Goal: Transaction & Acquisition: Purchase product/service

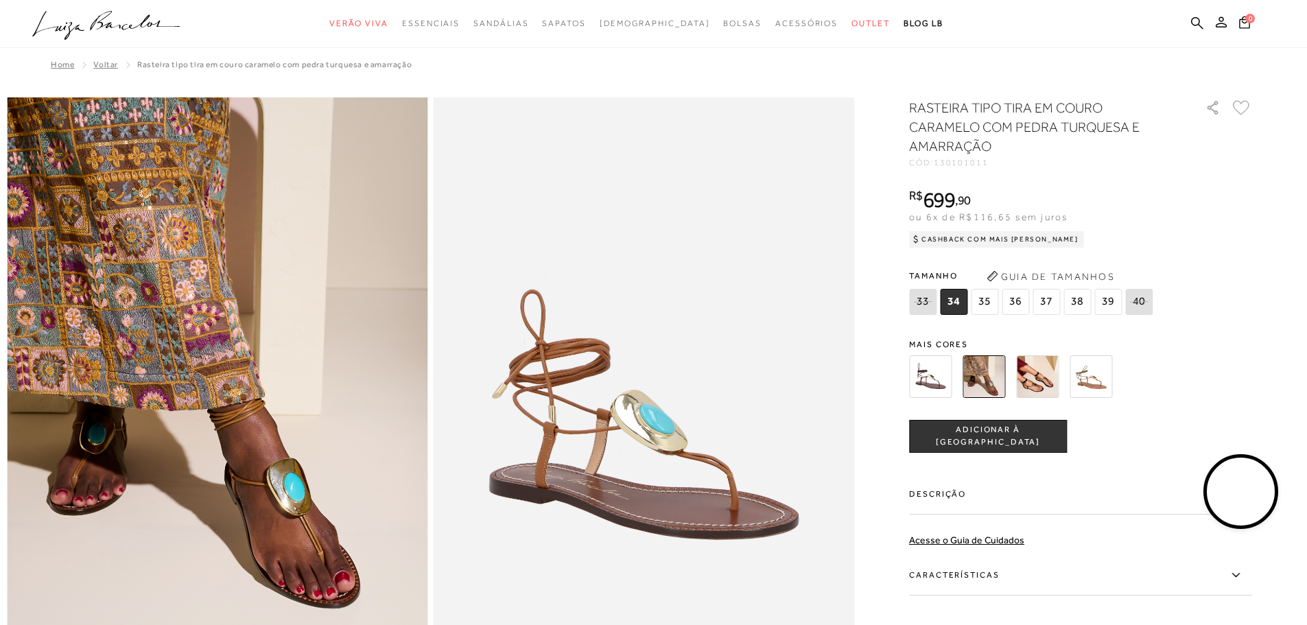
click at [1094, 376] on img at bounding box center [1090, 376] width 43 height 43
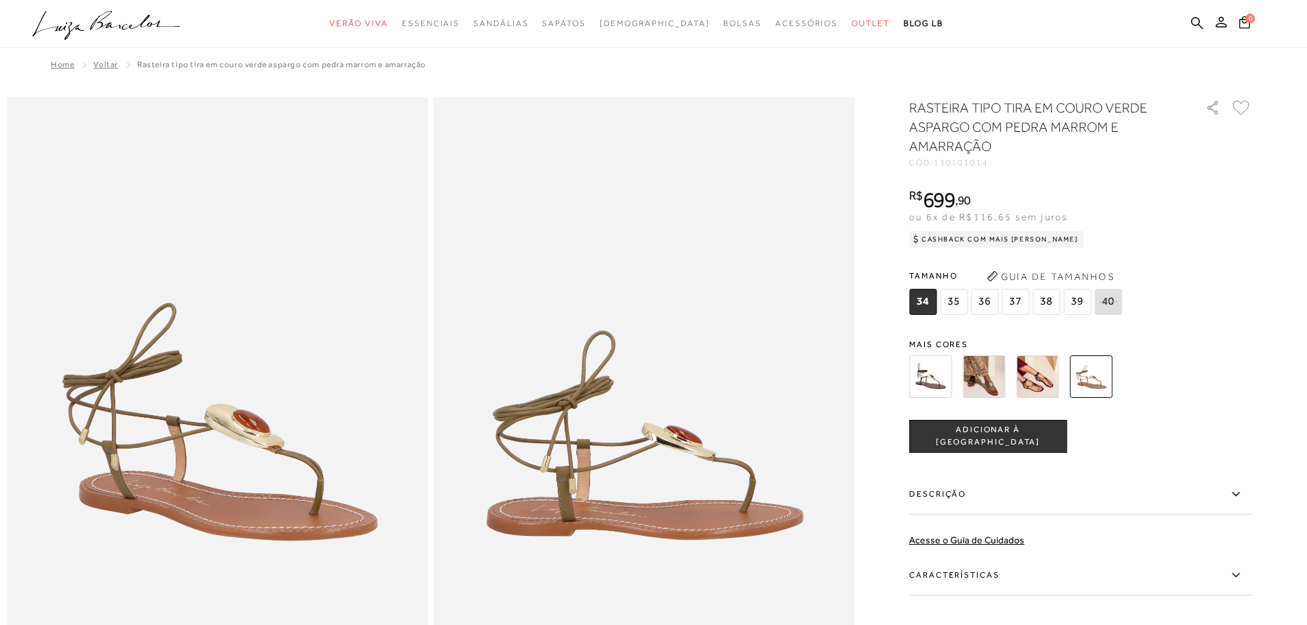
click at [987, 385] on img at bounding box center [983, 376] width 43 height 43
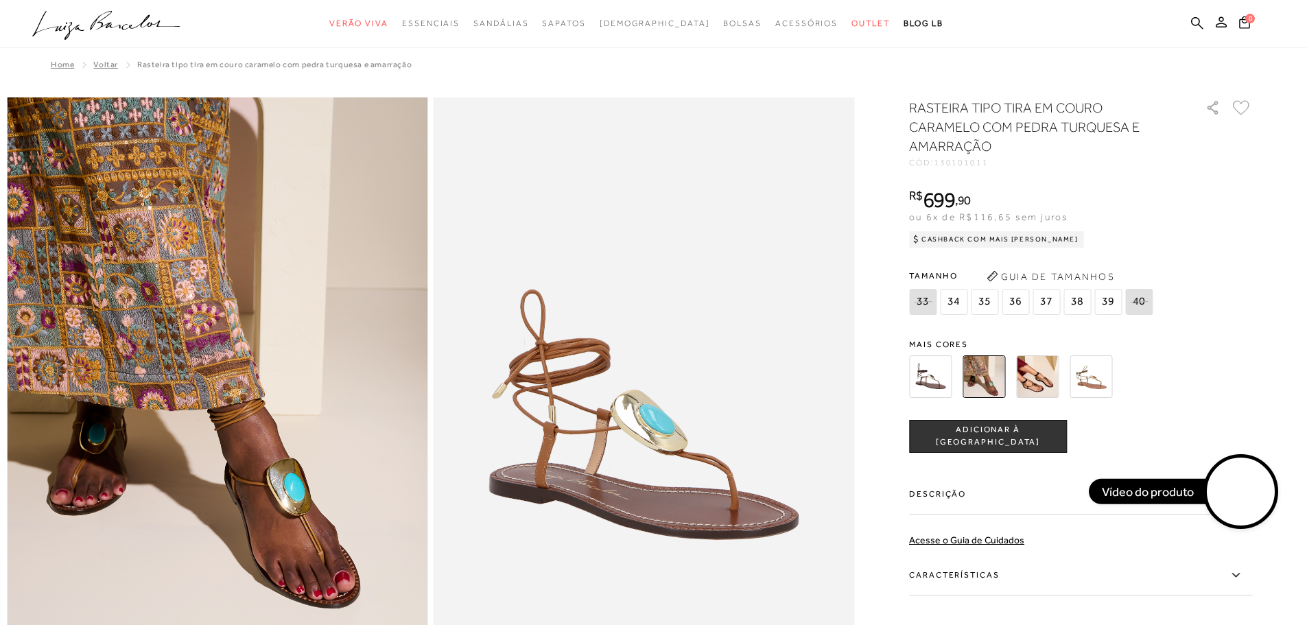
click at [943, 325] on div "RASTEIRA TIPO TIRA EM COURO CARAMELO COM PEDRA TURQUESA E AMARRAÇÃO CÓD: 130101…" at bounding box center [1080, 413] width 343 height 630
click at [944, 366] on img at bounding box center [930, 376] width 43 height 43
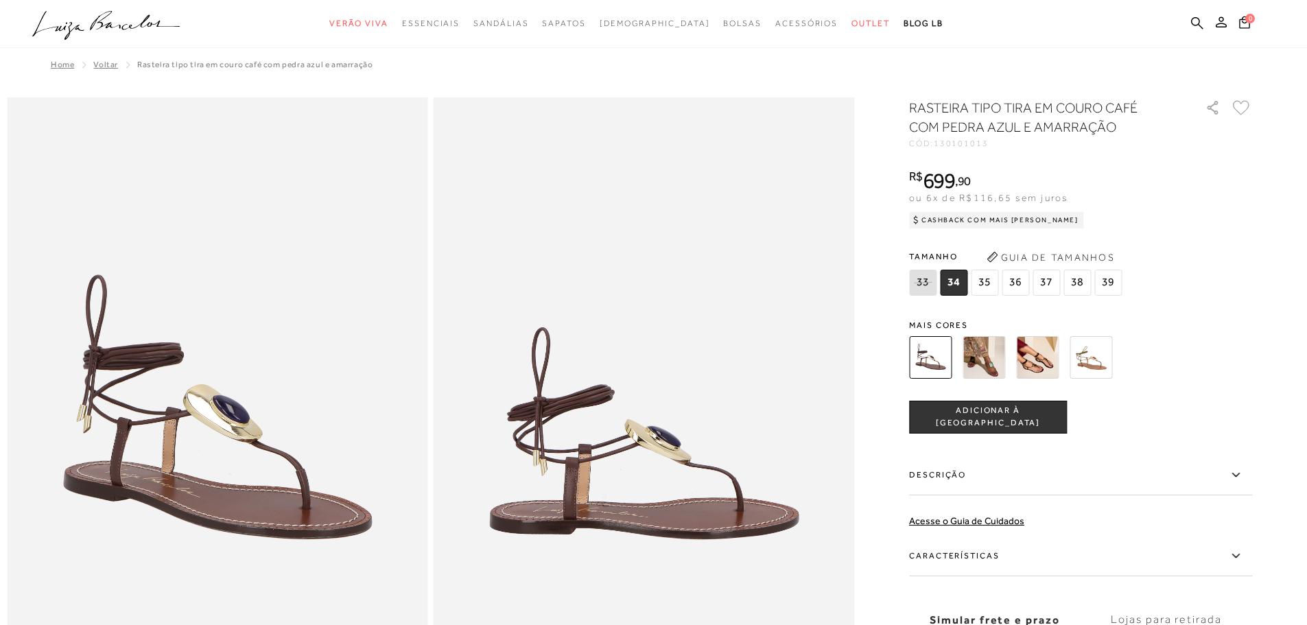
click at [1050, 371] on img at bounding box center [1037, 357] width 43 height 43
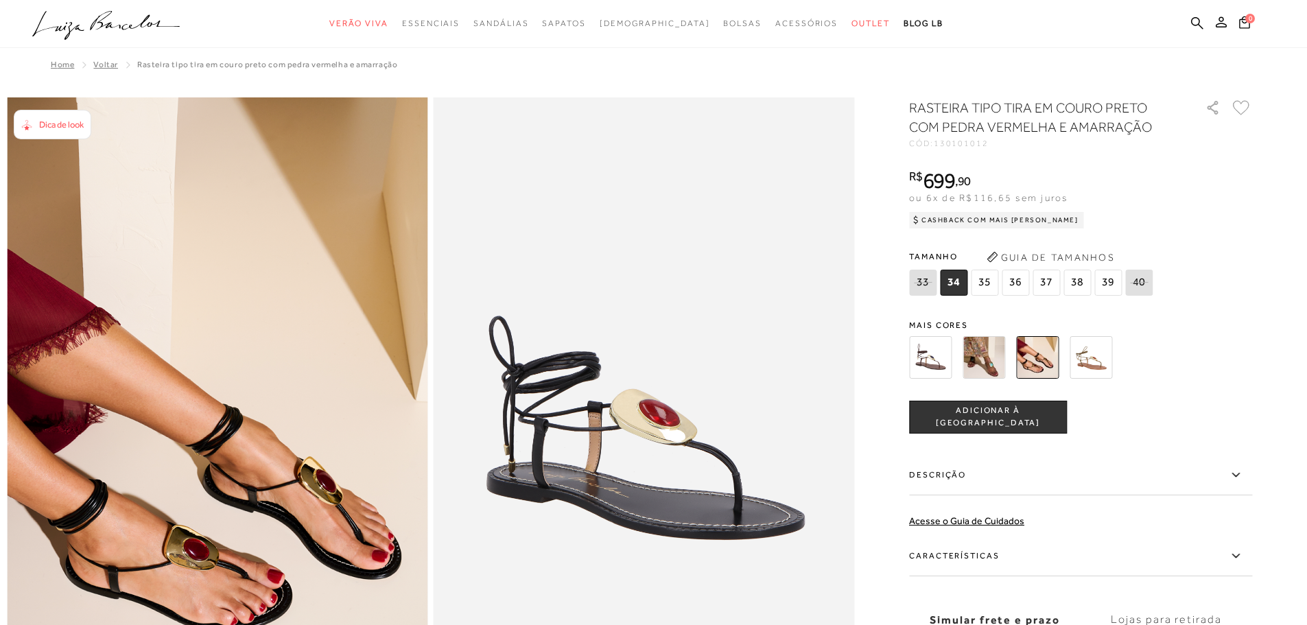
click at [1090, 353] on img at bounding box center [1090, 357] width 43 height 43
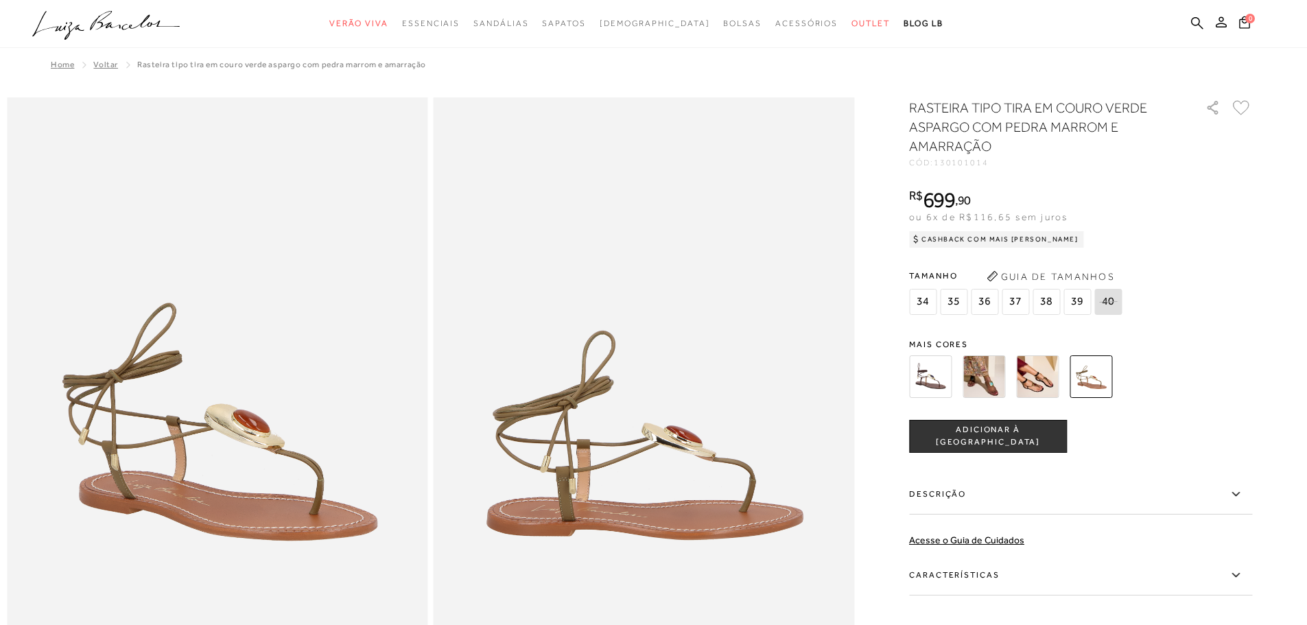
scroll to position [69, 0]
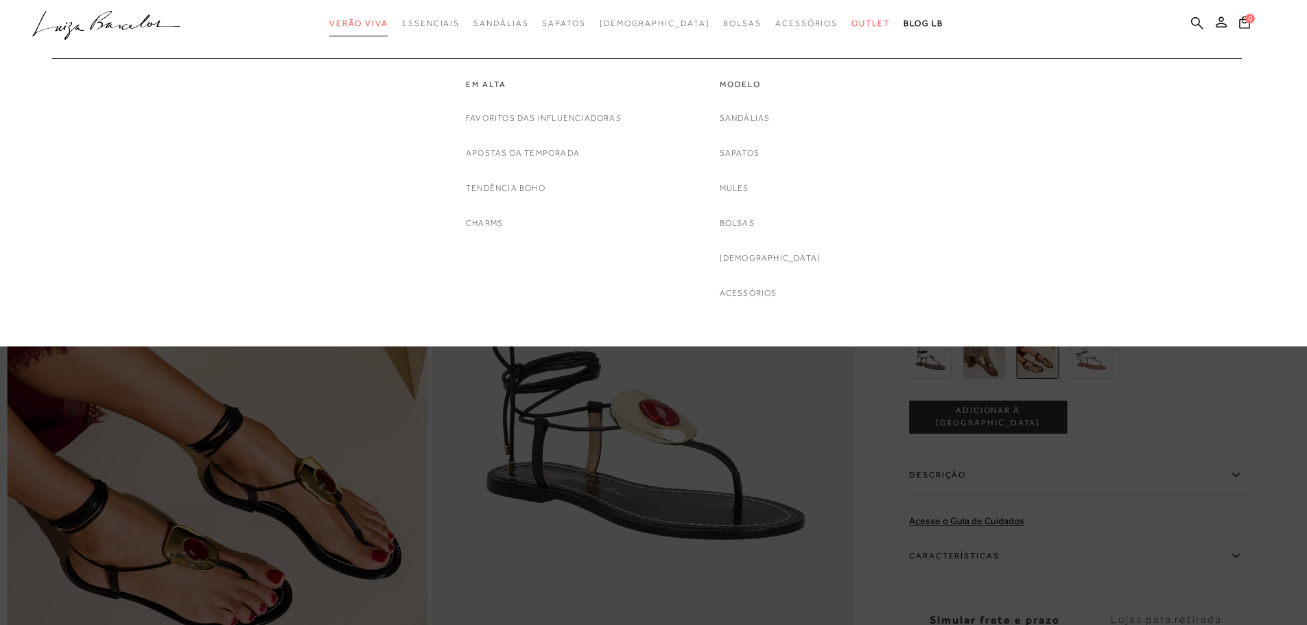
click at [388, 20] on span "Verão Viva" at bounding box center [358, 24] width 59 height 10
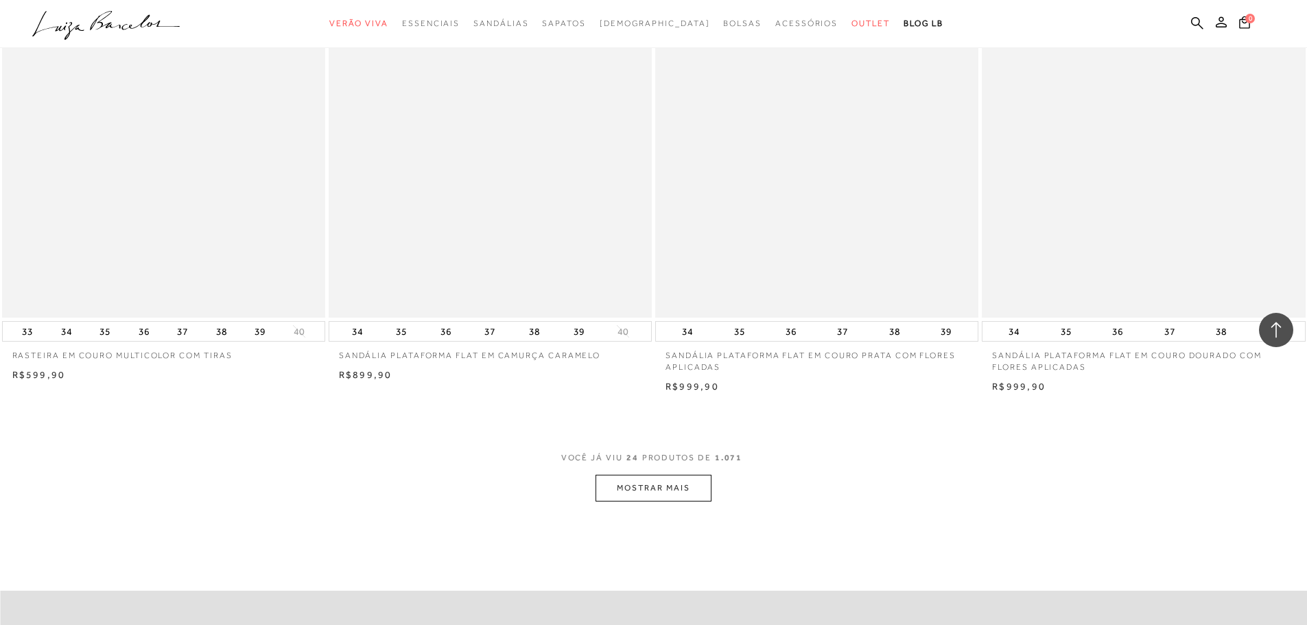
scroll to position [3292, 0]
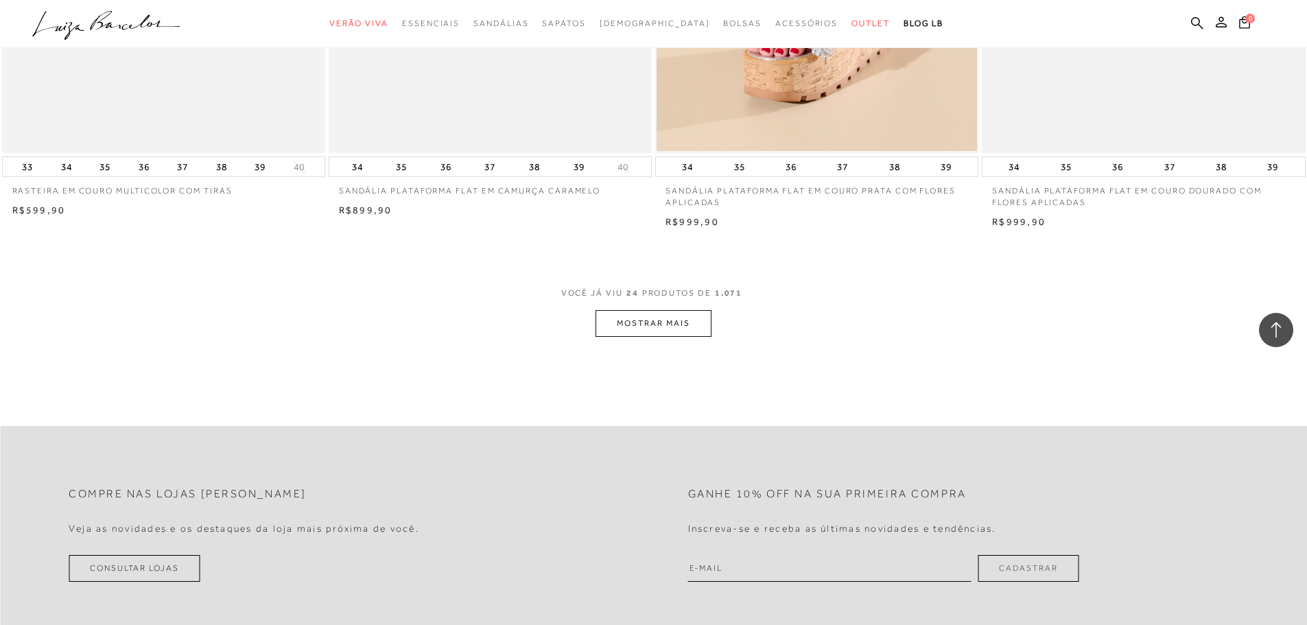
click at [700, 333] on button "MOSTRAR MAIS" at bounding box center [652, 323] width 115 height 27
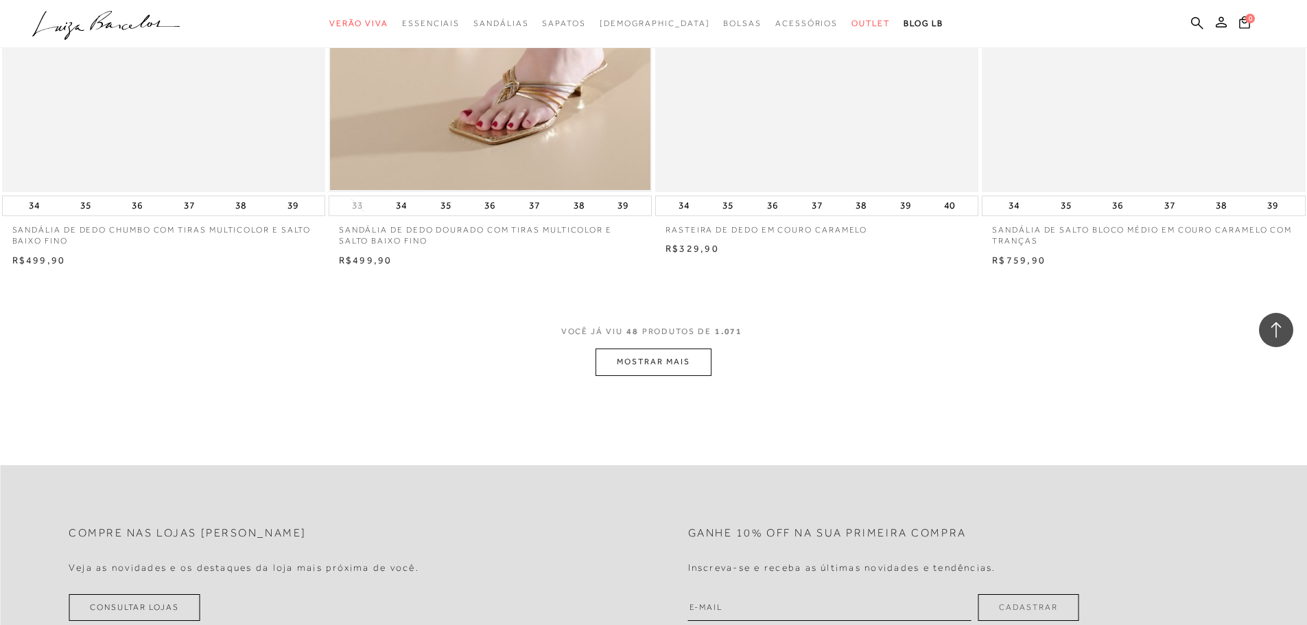
scroll to position [6721, 0]
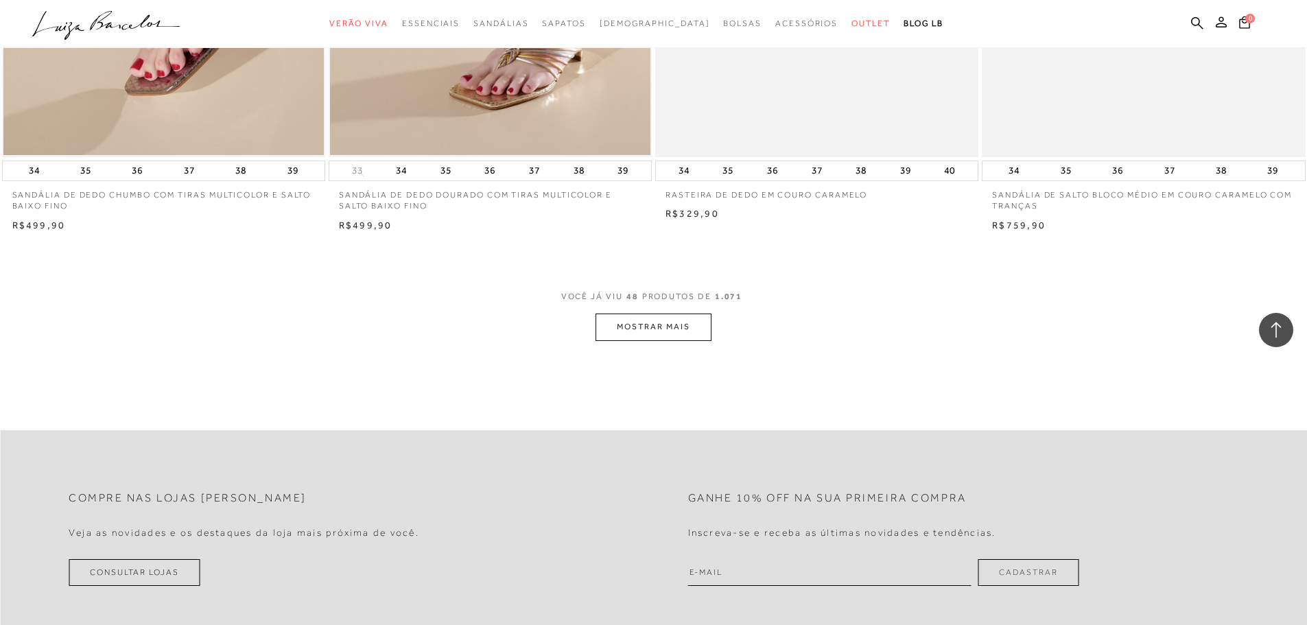
click at [674, 333] on button "MOSTRAR MAIS" at bounding box center [652, 326] width 115 height 27
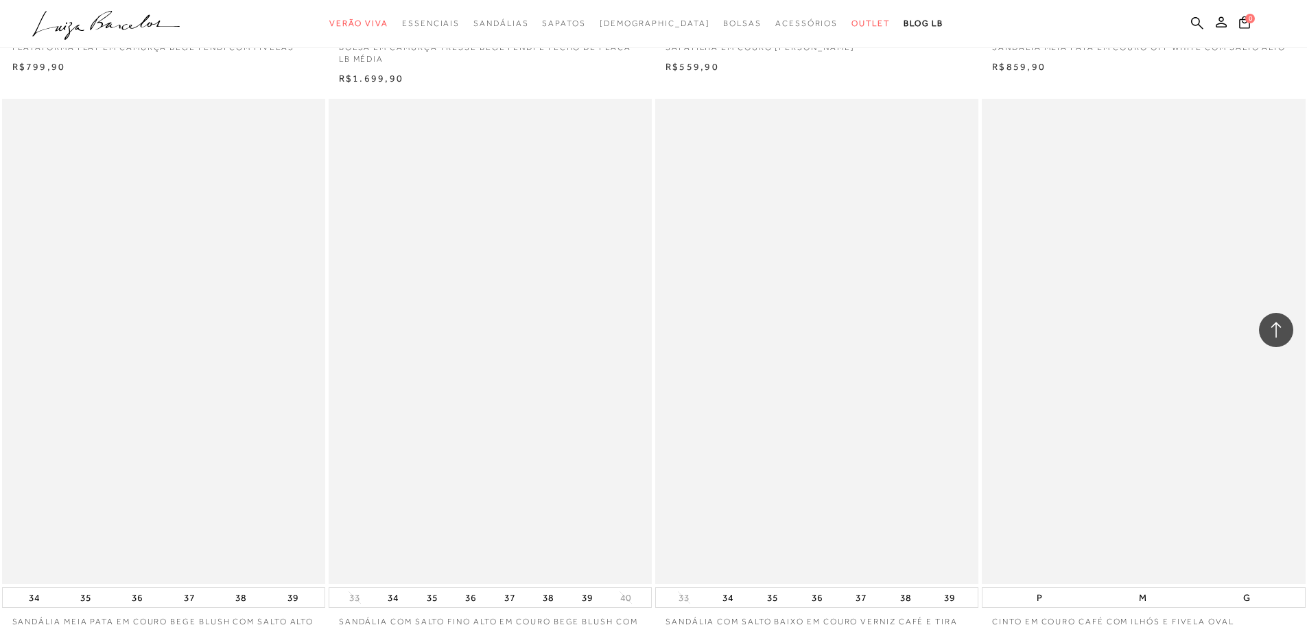
scroll to position [10013, 0]
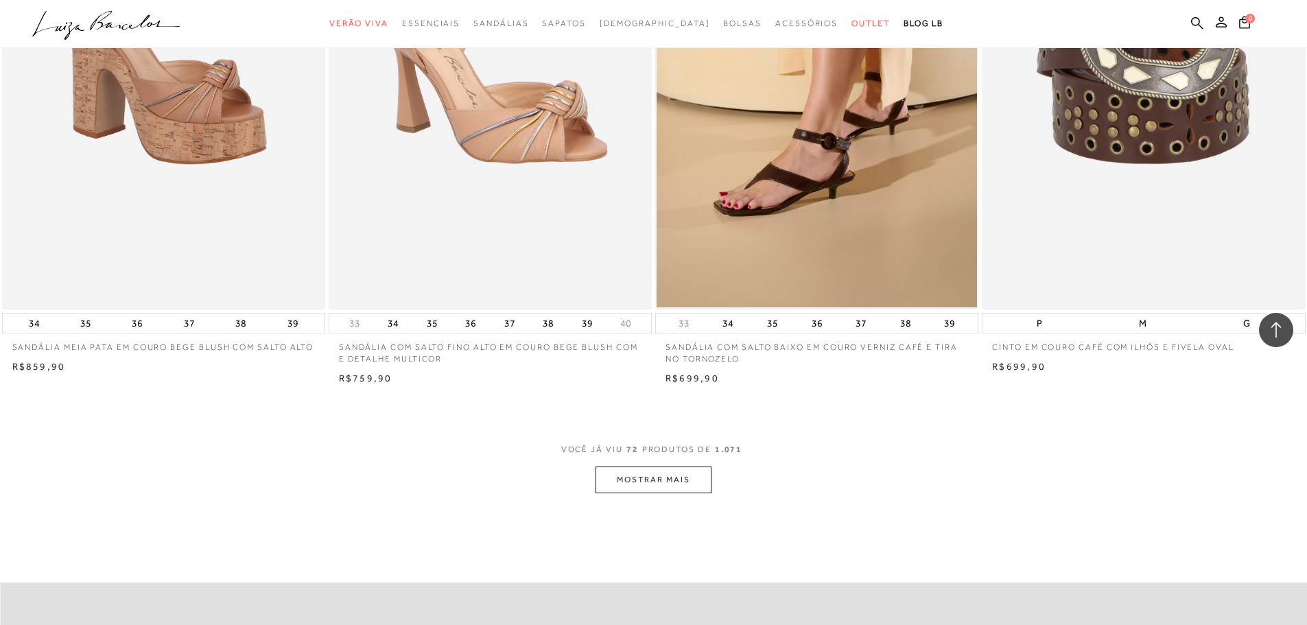
click at [673, 491] on button "MOSTRAR MAIS" at bounding box center [652, 479] width 115 height 27
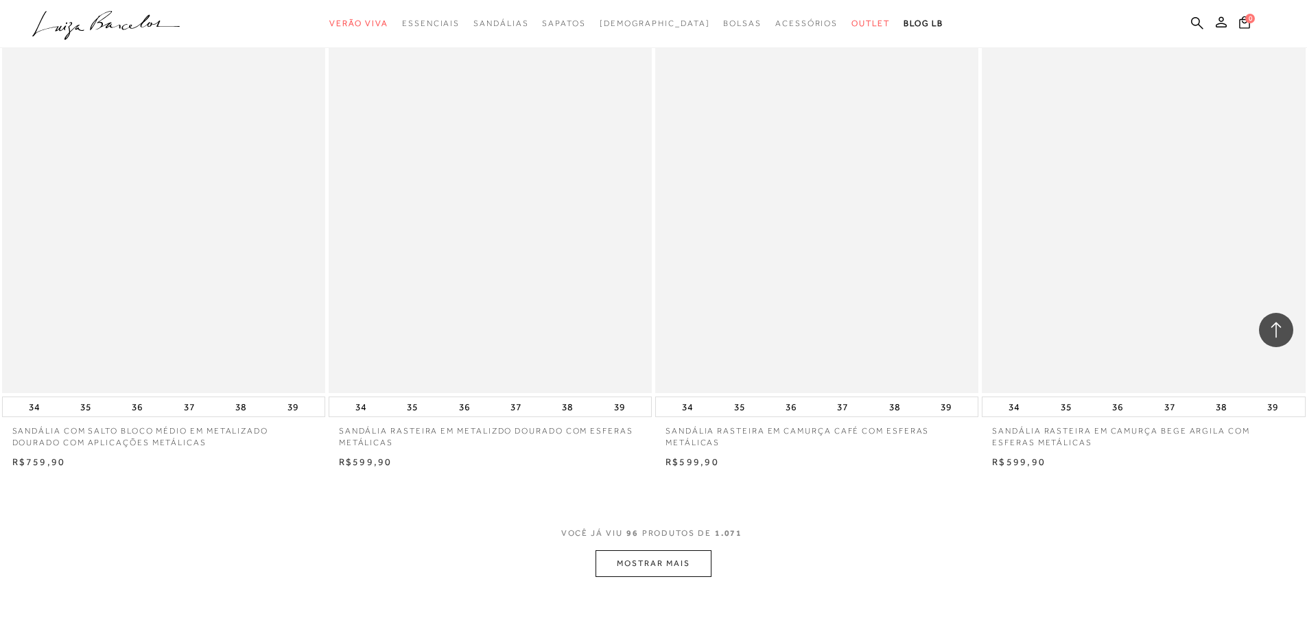
scroll to position [13648, 0]
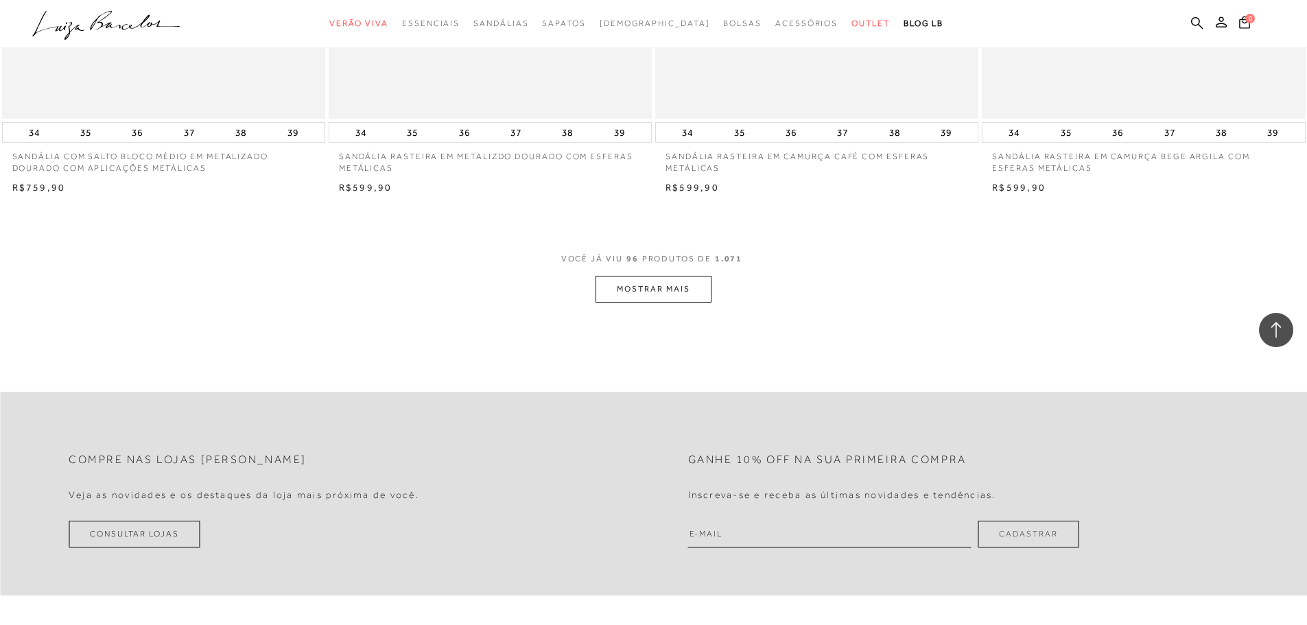
click at [674, 302] on button "MOSTRAR MAIS" at bounding box center [652, 289] width 115 height 27
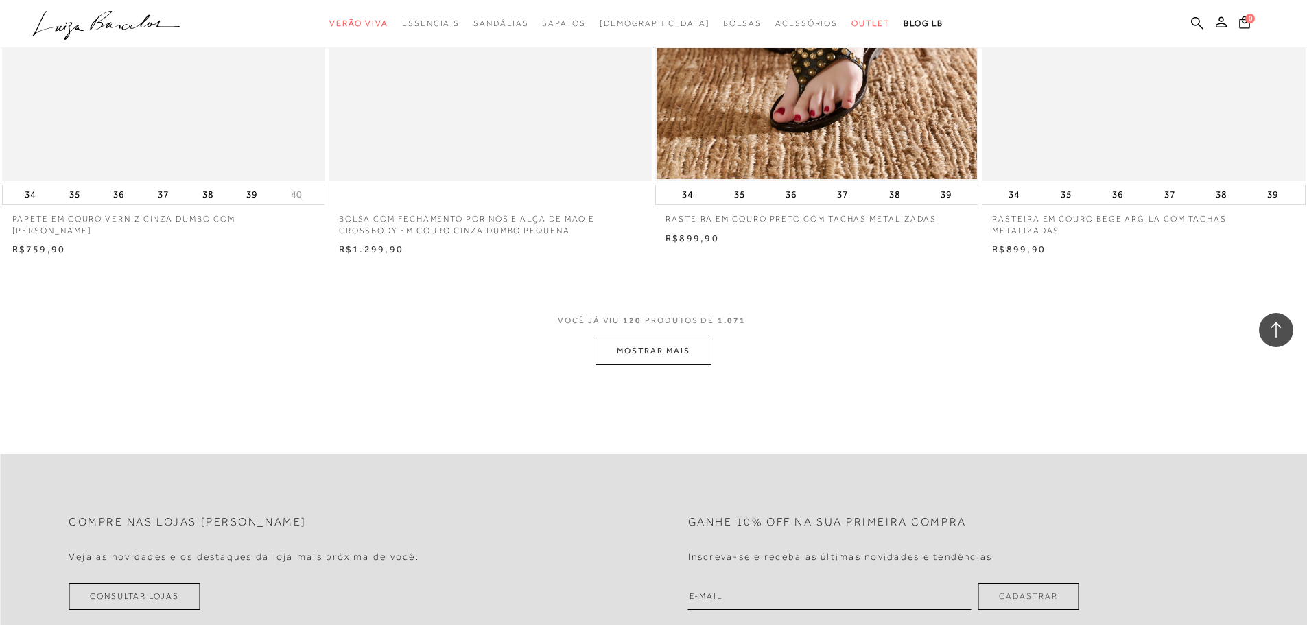
scroll to position [17146, 0]
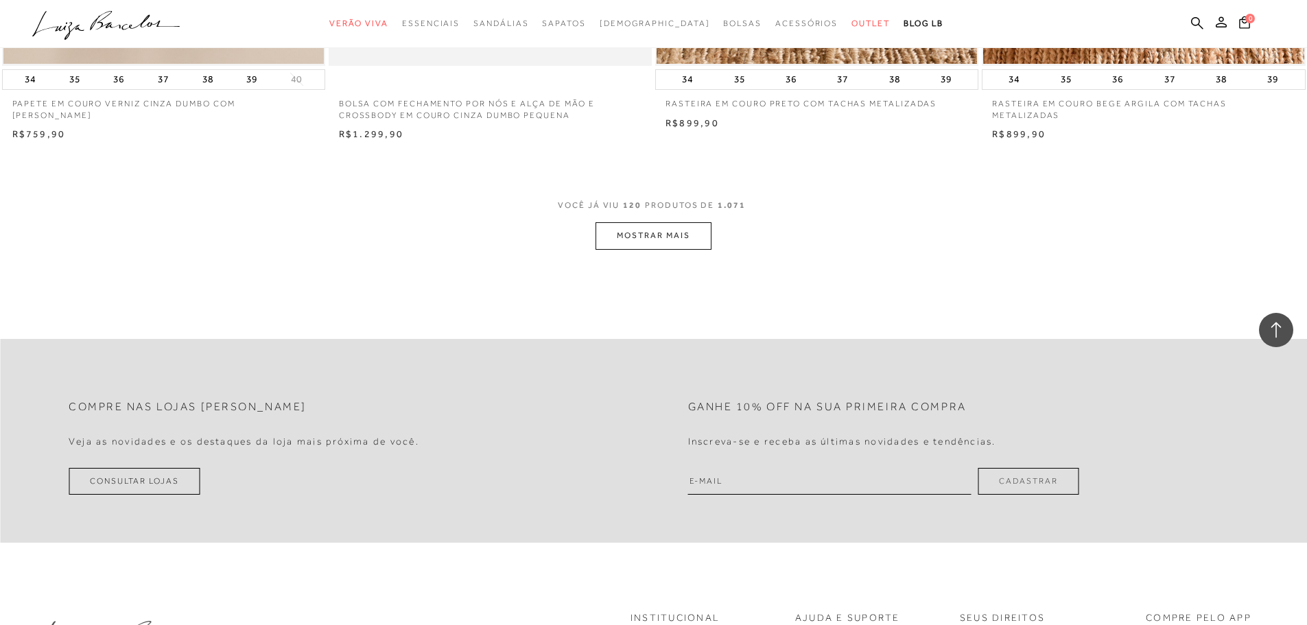
click at [655, 249] on button "MOSTRAR MAIS" at bounding box center [652, 235] width 115 height 27
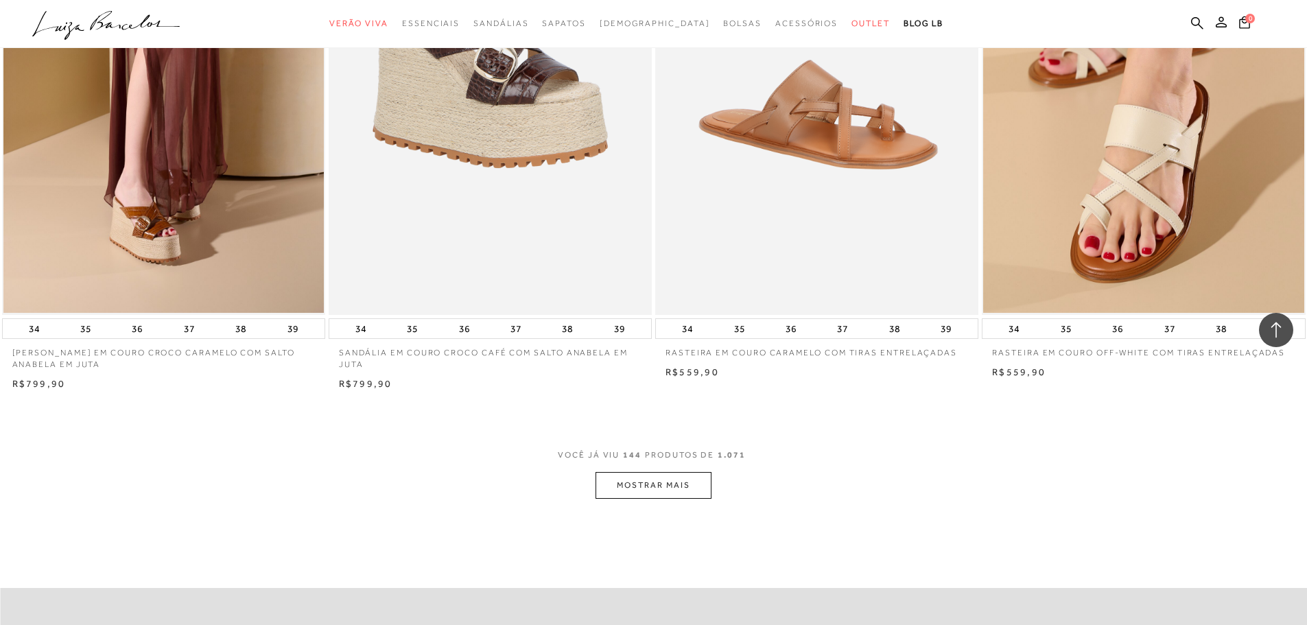
scroll to position [20506, 0]
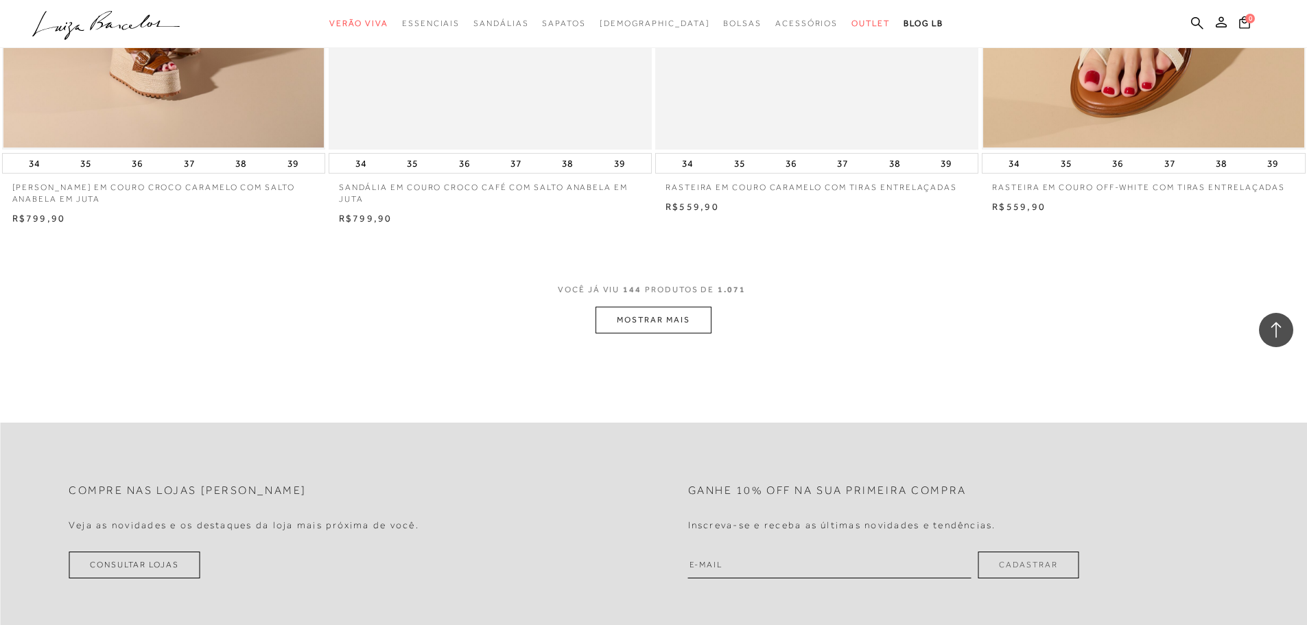
click at [690, 332] on button "MOSTRAR MAIS" at bounding box center [652, 320] width 115 height 27
